Goal: Task Accomplishment & Management: Manage account settings

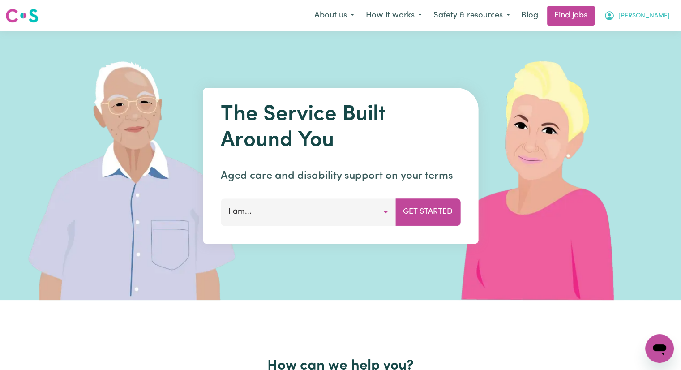
click at [667, 18] on span "[PERSON_NAME]" at bounding box center [645, 16] width 52 height 10
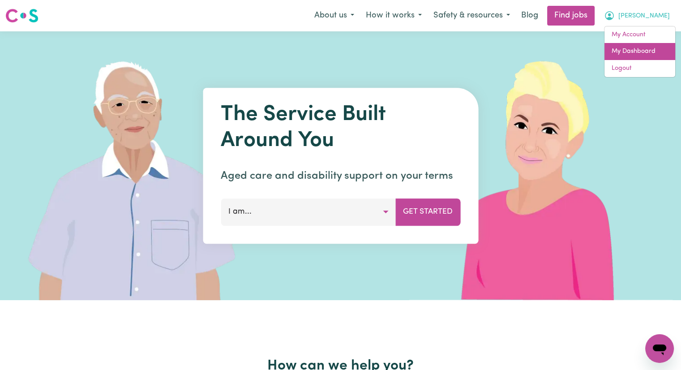
click at [622, 49] on link "My Dashboard" at bounding box center [640, 51] width 71 height 17
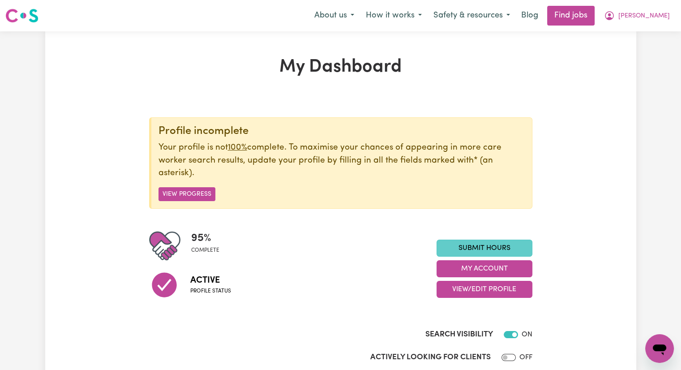
click at [501, 247] on link "Submit Hours" at bounding box center [485, 248] width 96 height 17
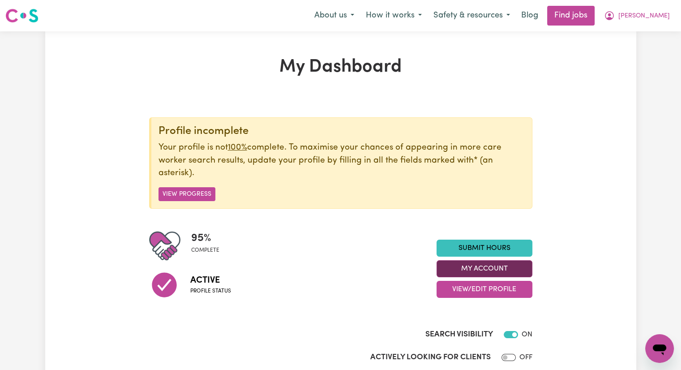
click at [510, 269] on button "My Account" at bounding box center [485, 268] width 96 height 17
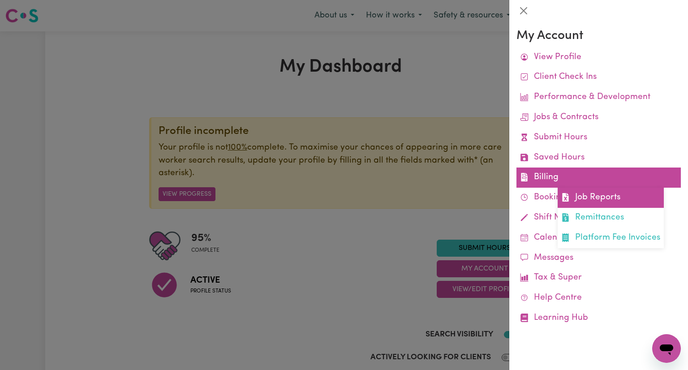
click at [613, 194] on link "Job Reports" at bounding box center [611, 198] width 106 height 20
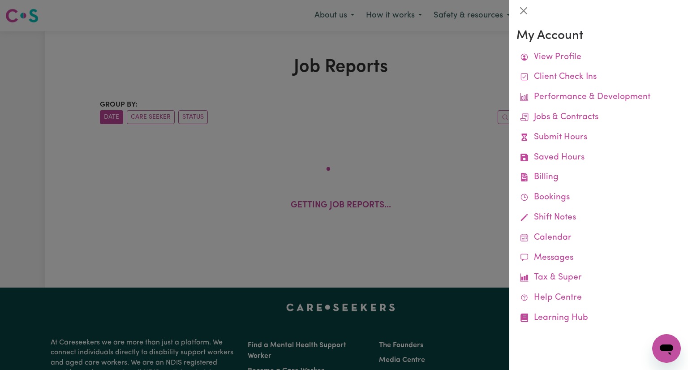
click at [412, 156] on div at bounding box center [344, 185] width 688 height 370
